Goal: Information Seeking & Learning: Learn about a topic

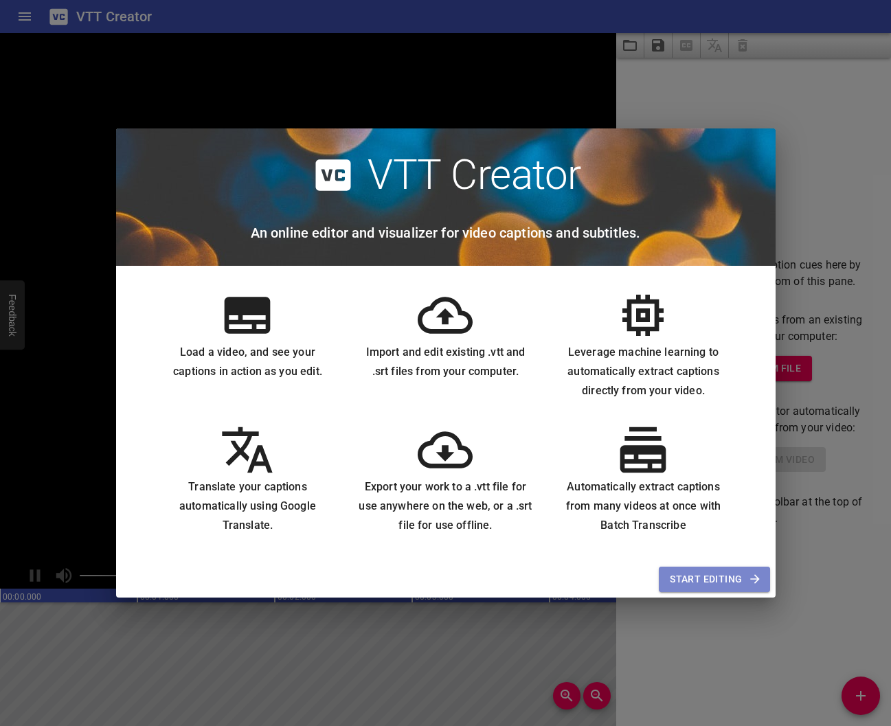
click at [711, 582] on span "Start Editing" at bounding box center [714, 579] width 89 height 17
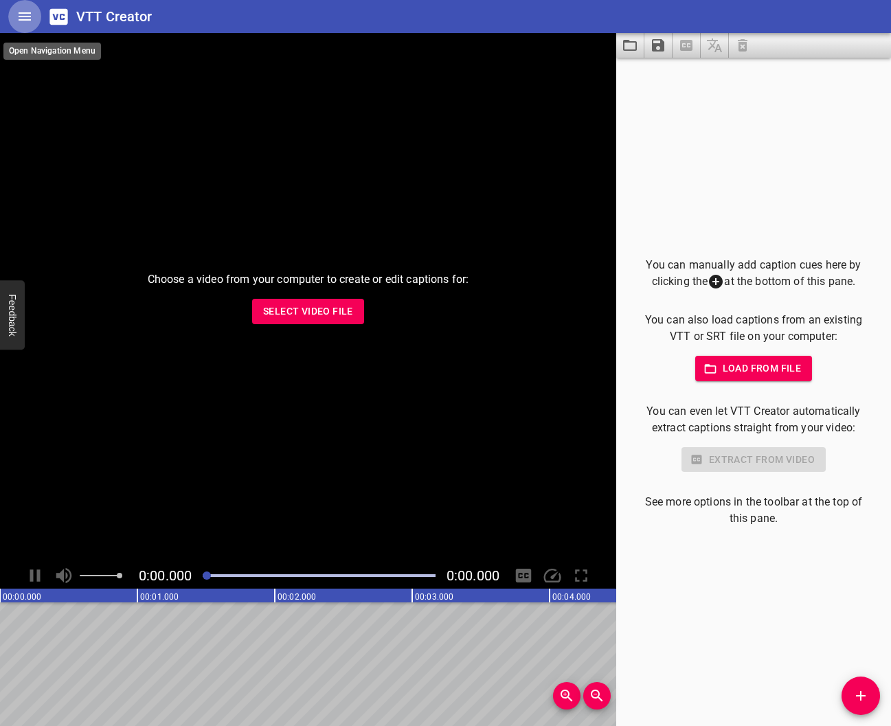
click at [25, 20] on icon "Home" at bounding box center [25, 16] width 12 height 8
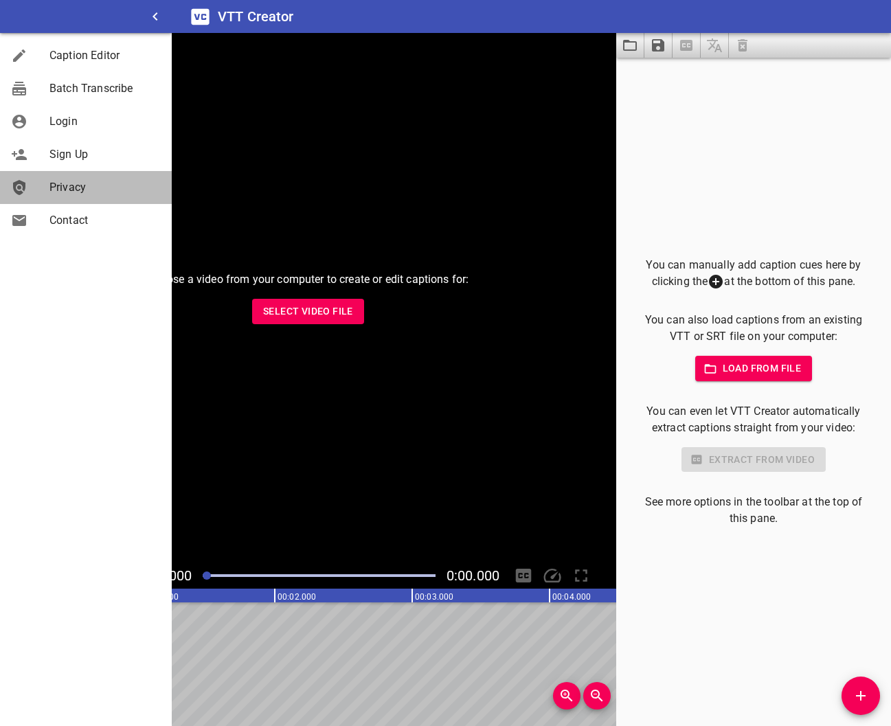
click at [80, 191] on span "Privacy" at bounding box center [104, 187] width 111 height 16
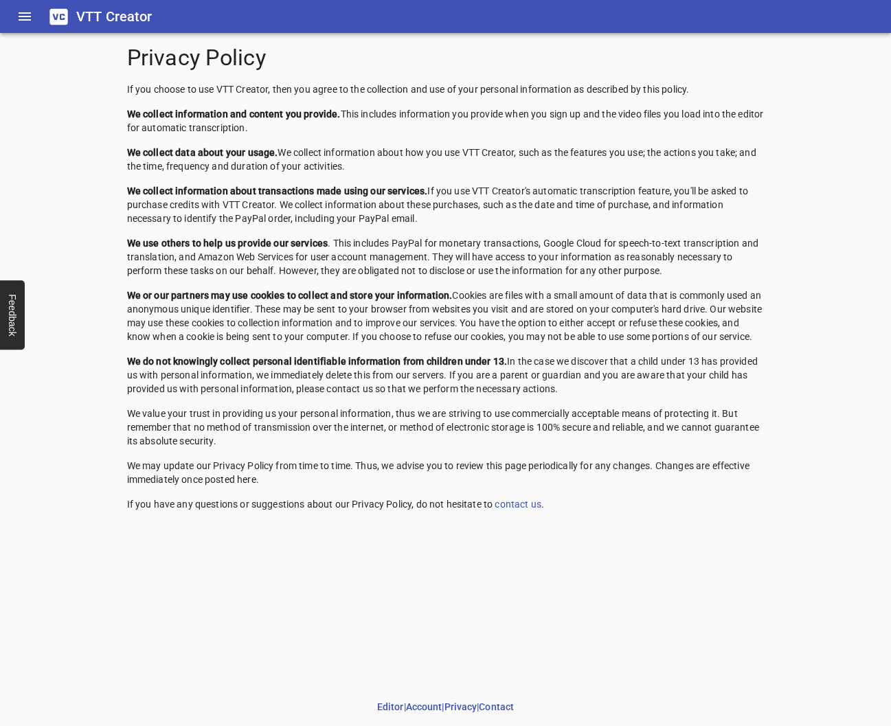
click at [539, 165] on p "We collect data about your usage. We collect information about how you use VTT …" at bounding box center [446, 159] width 638 height 27
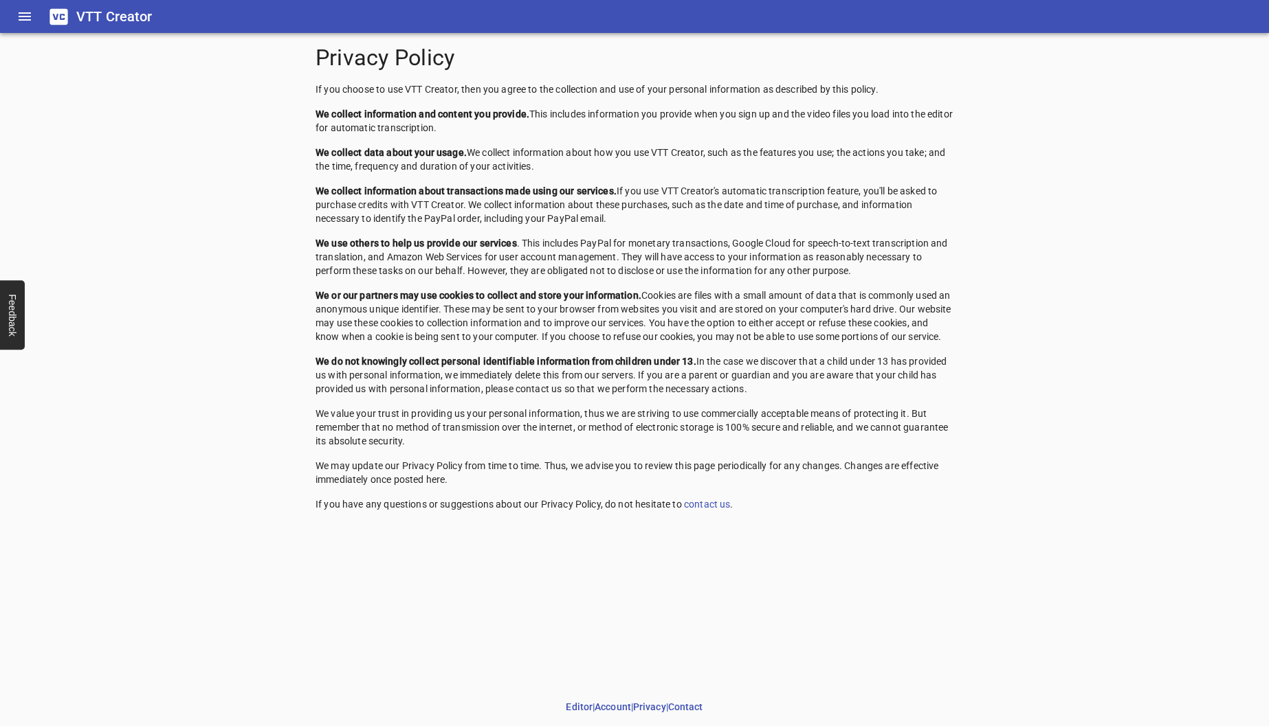
click at [661, 214] on p "We collect information about transactions made using our services. If you use V…" at bounding box center [634, 204] width 638 height 41
click at [658, 201] on p "We collect information about transactions made using our services. If you use V…" at bounding box center [634, 204] width 638 height 41
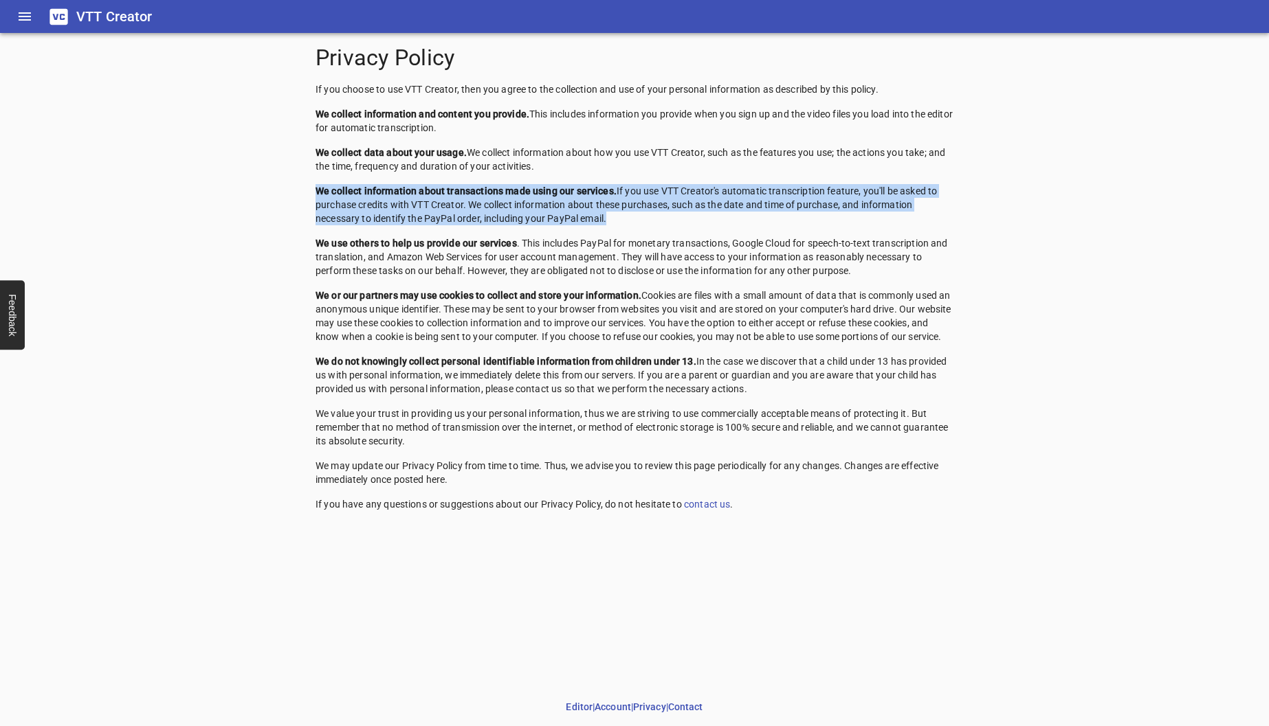
click at [658, 201] on p "We collect information about transactions made using our services. If you use V…" at bounding box center [634, 204] width 638 height 41
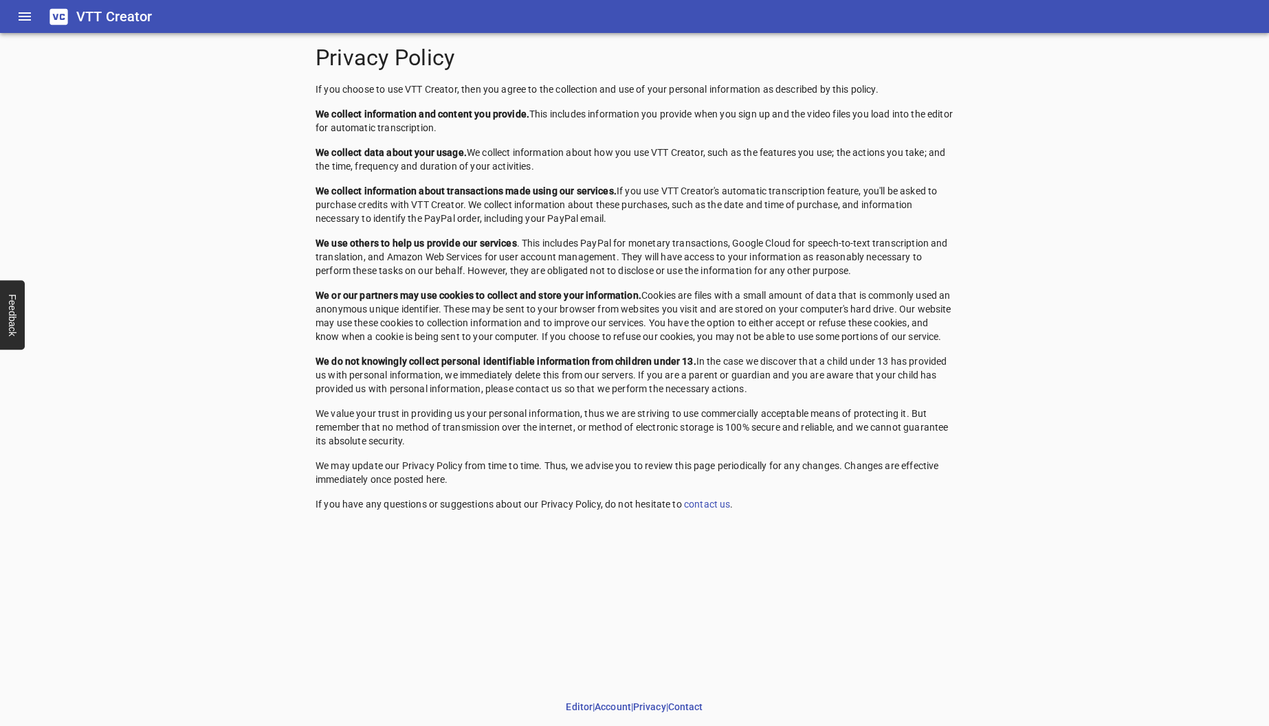
click at [583, 191] on strong "We collect information about transactions made using our services." at bounding box center [465, 191] width 301 height 11
